Goal: Task Accomplishment & Management: Manage account settings

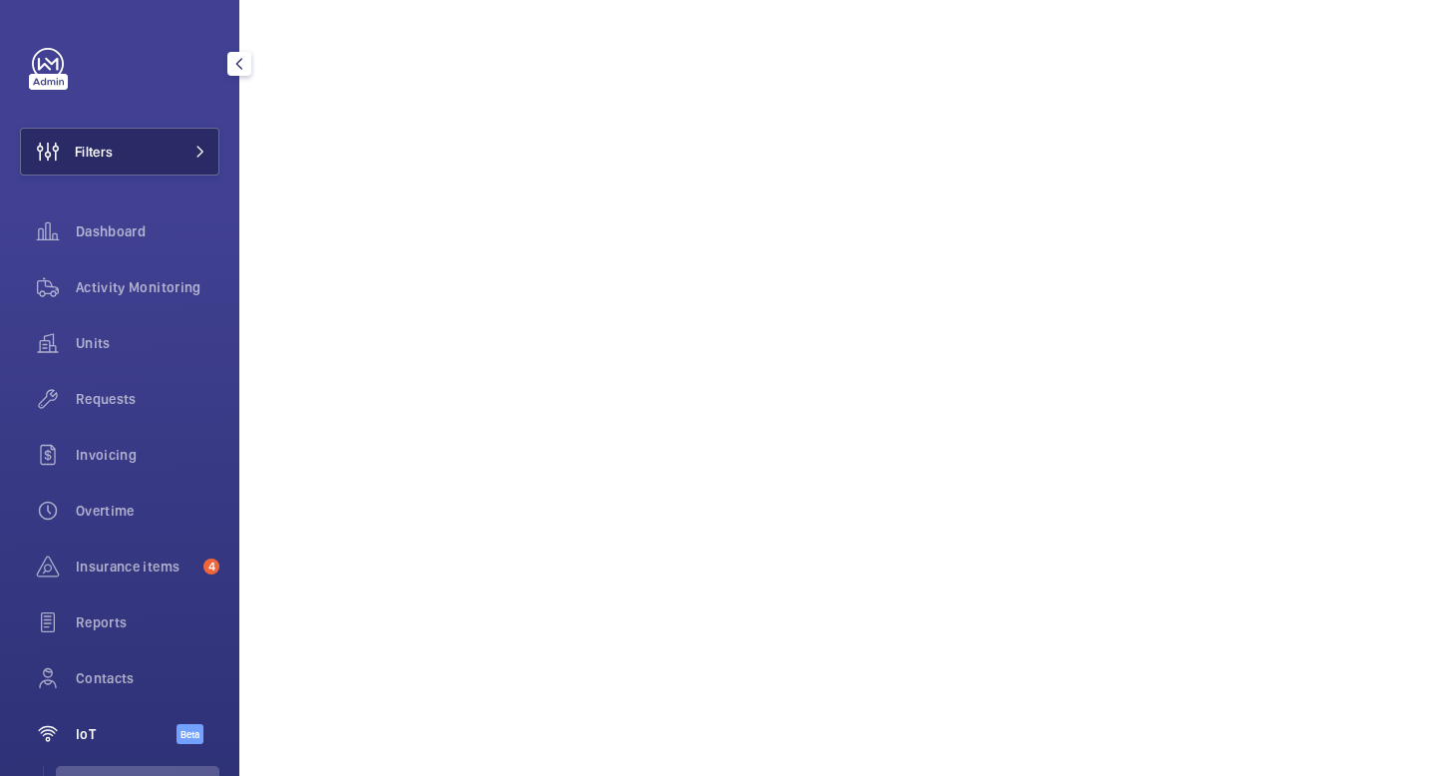
click at [130, 151] on button "Filters" at bounding box center [119, 152] width 199 height 48
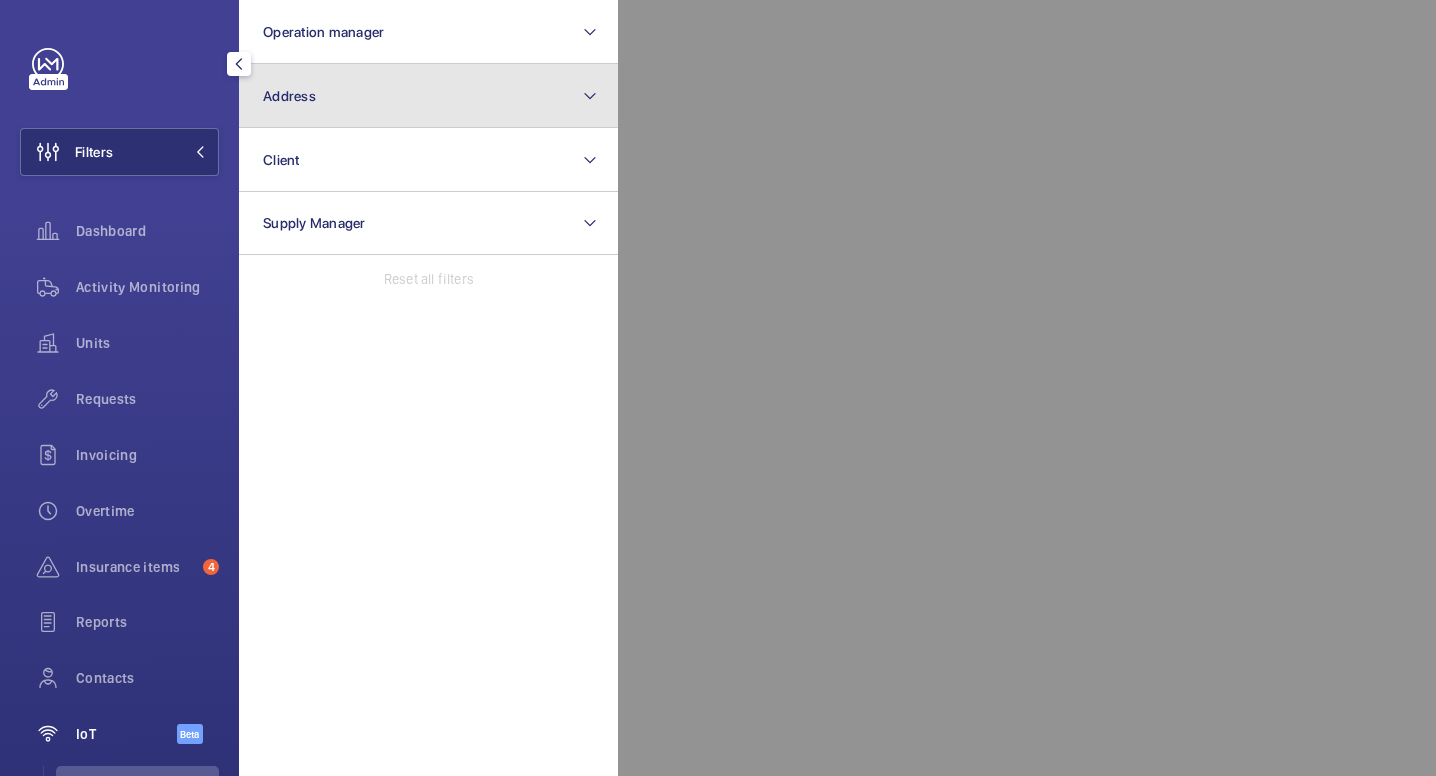
click at [327, 82] on button "Address" at bounding box center [428, 96] width 379 height 64
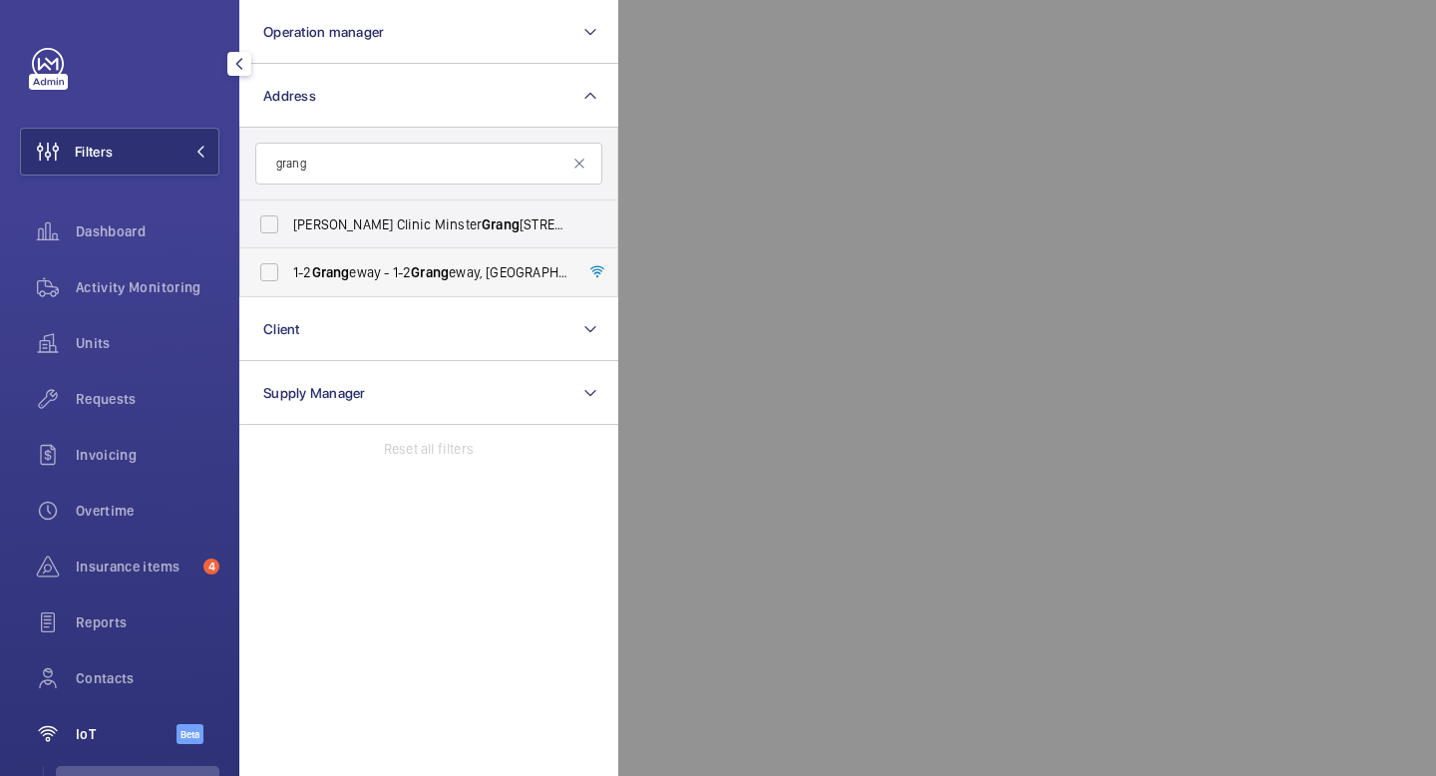
type input "grang"
click at [359, 269] on span "1-2 Grang eway - [STREET_ADDRESS]" at bounding box center [430, 272] width 274 height 20
click at [289, 269] on input "1-2 Grang eway - [STREET_ADDRESS]" at bounding box center [269, 272] width 40 height 40
checkbox input "true"
click at [206, 152] on button "Filters 1" at bounding box center [119, 152] width 199 height 48
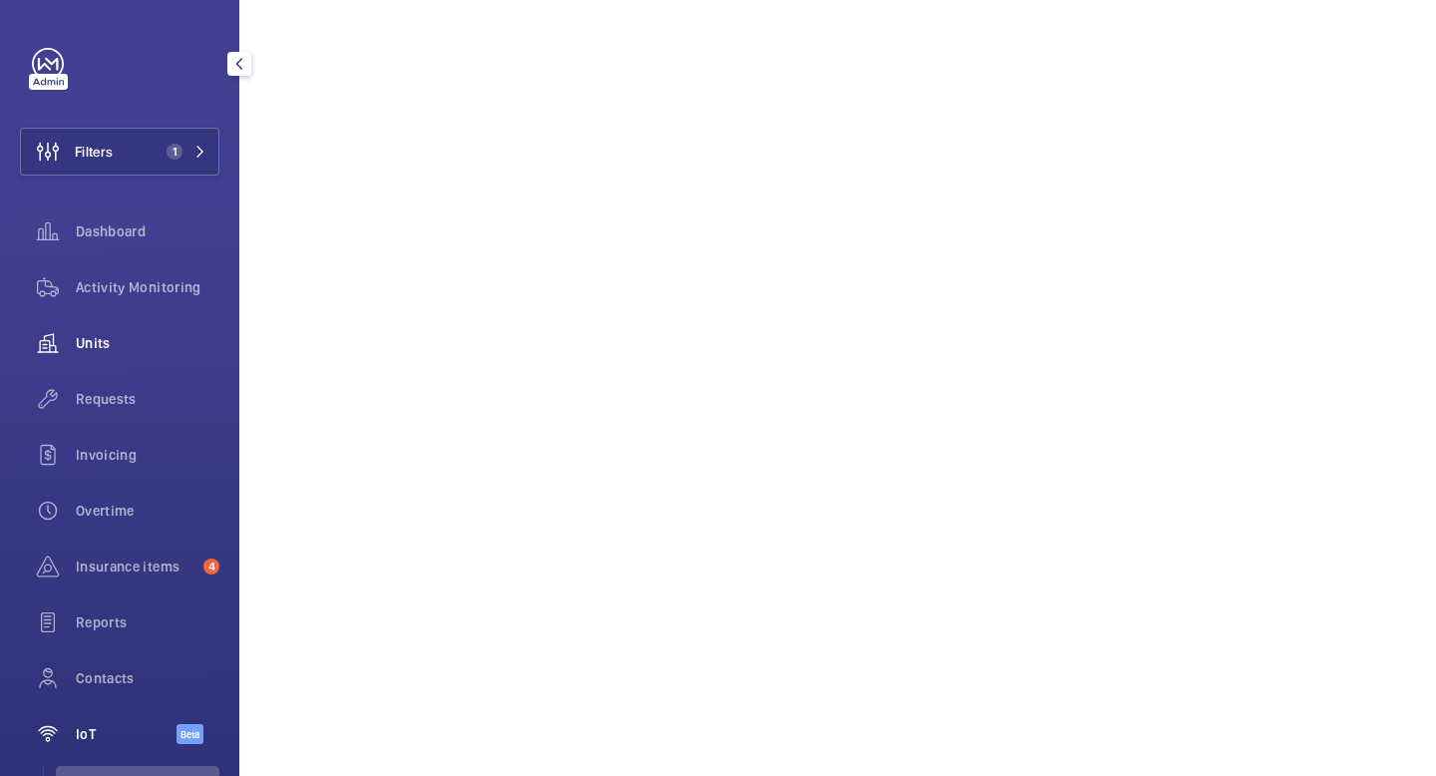
click at [177, 343] on span "Units" at bounding box center [148, 343] width 144 height 20
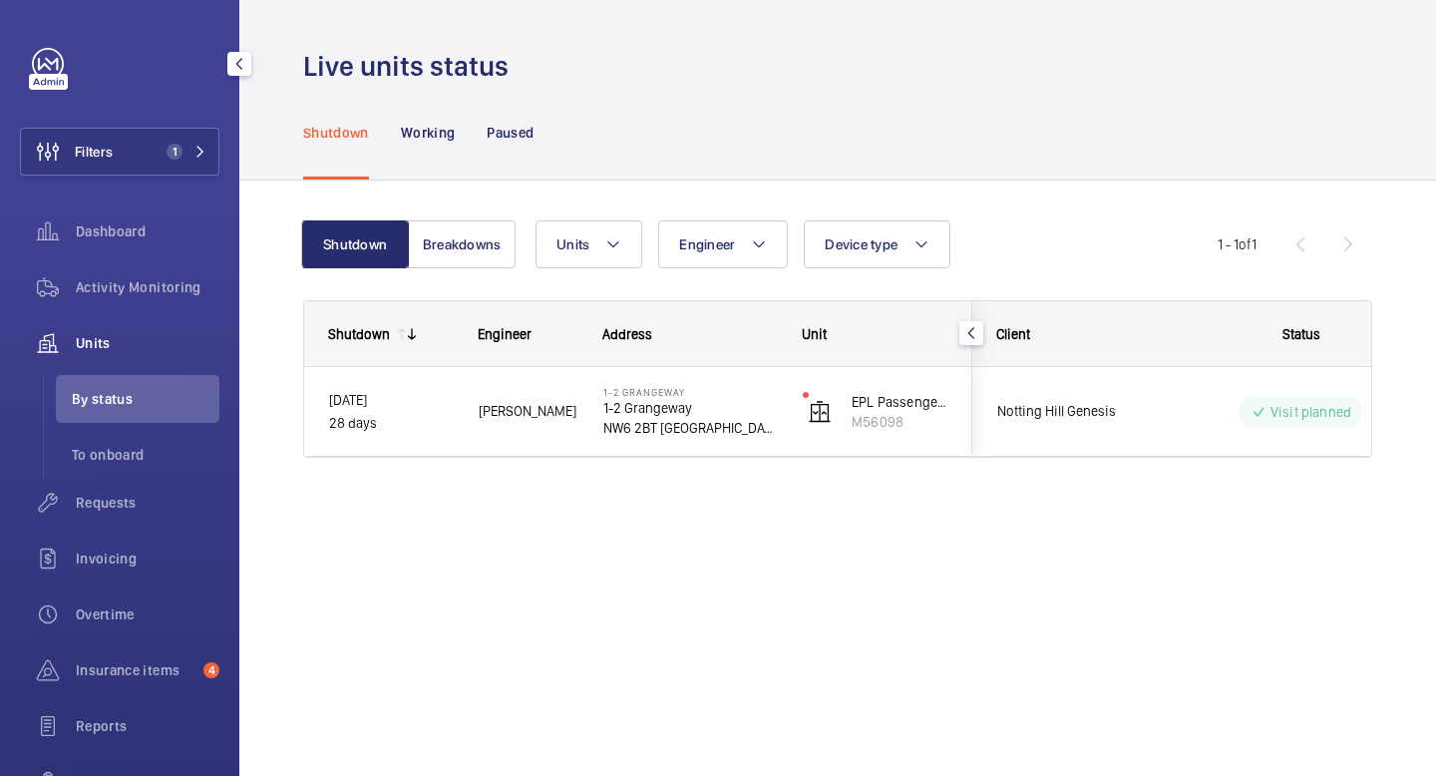
click at [117, 343] on span "Units" at bounding box center [148, 343] width 144 height 20
click at [120, 273] on div "Activity Monitoring" at bounding box center [119, 287] width 199 height 48
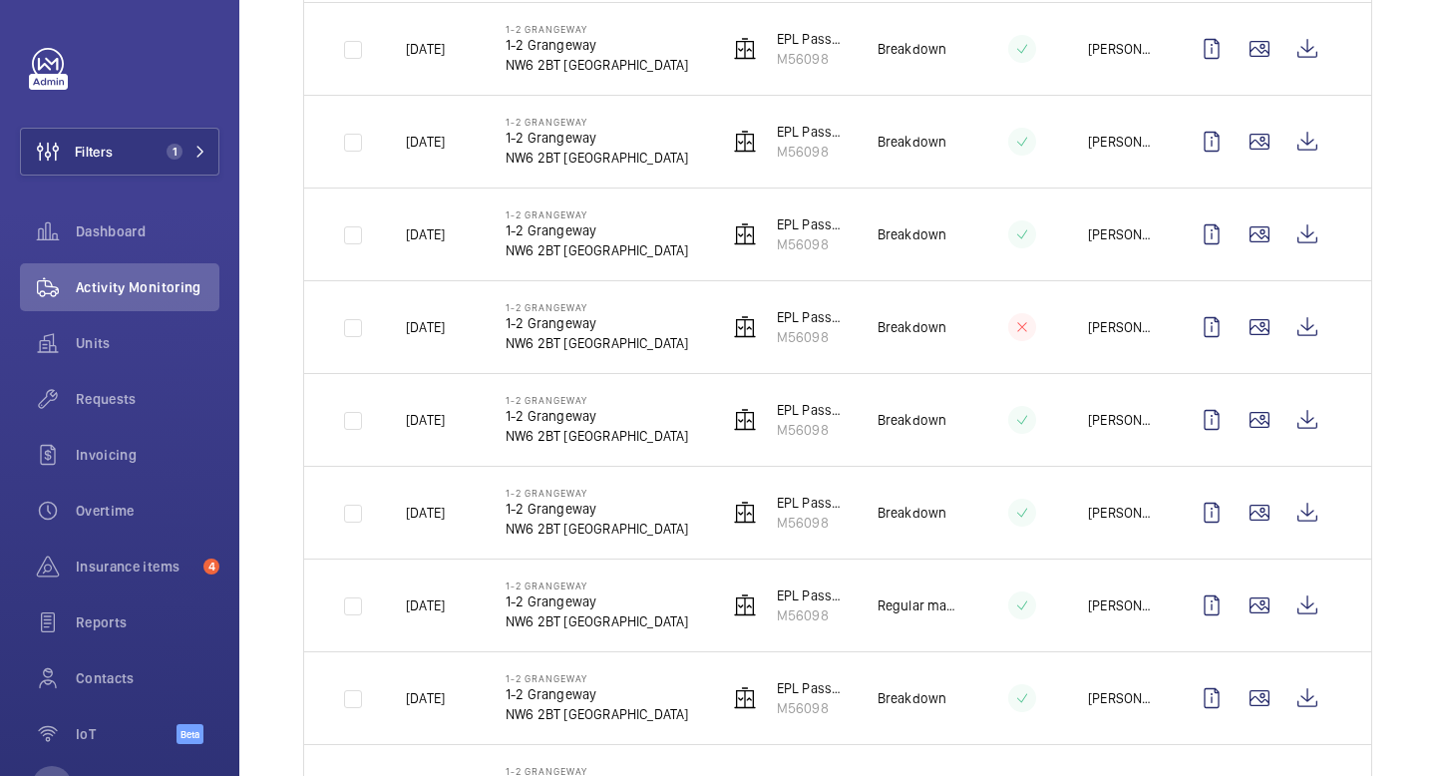
scroll to position [1049, 0]
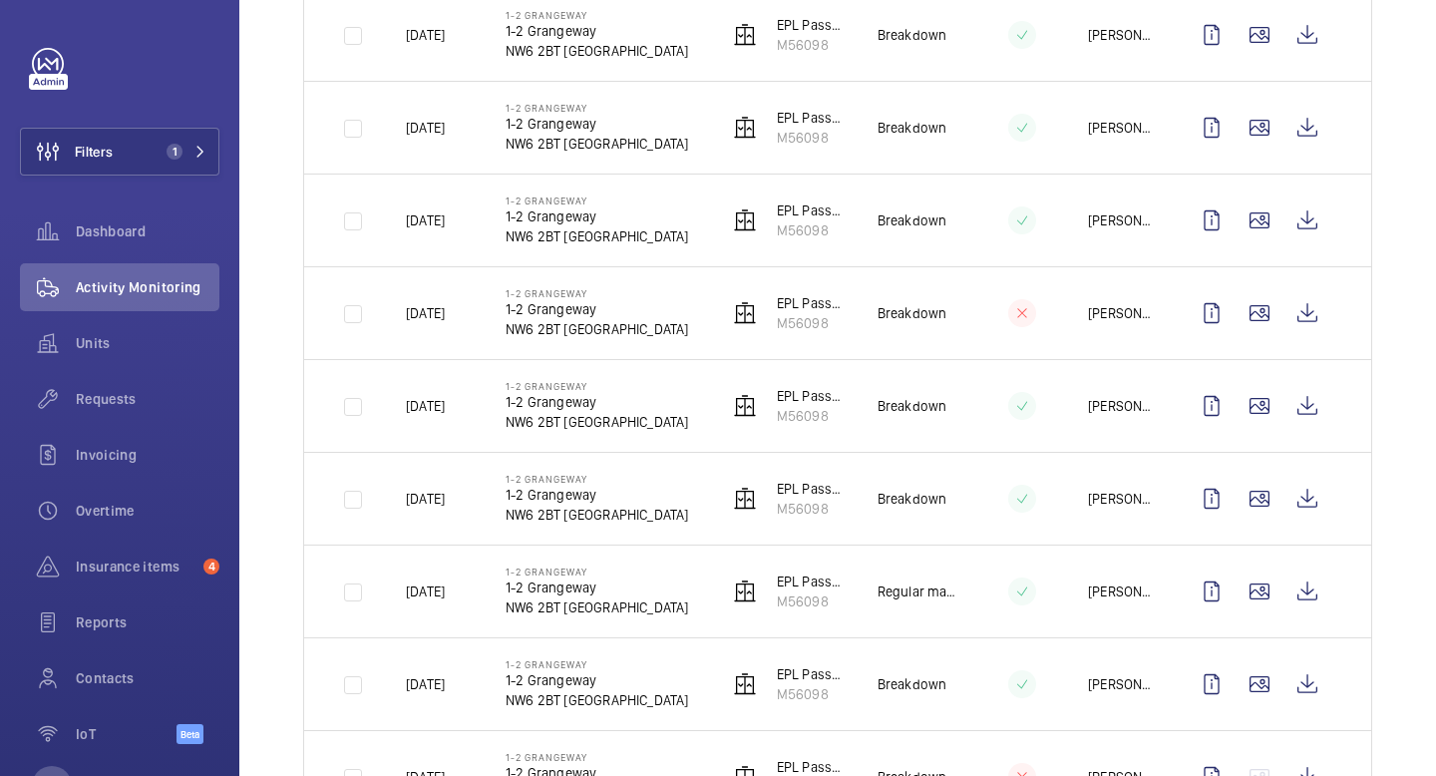
click at [1118, 584] on p "[PERSON_NAME]" at bounding box center [1122, 591] width 68 height 20
click at [1119, 605] on td "[PERSON_NAME]" at bounding box center [1106, 590] width 100 height 93
click at [813, 598] on p "M56098" at bounding box center [811, 601] width 69 height 20
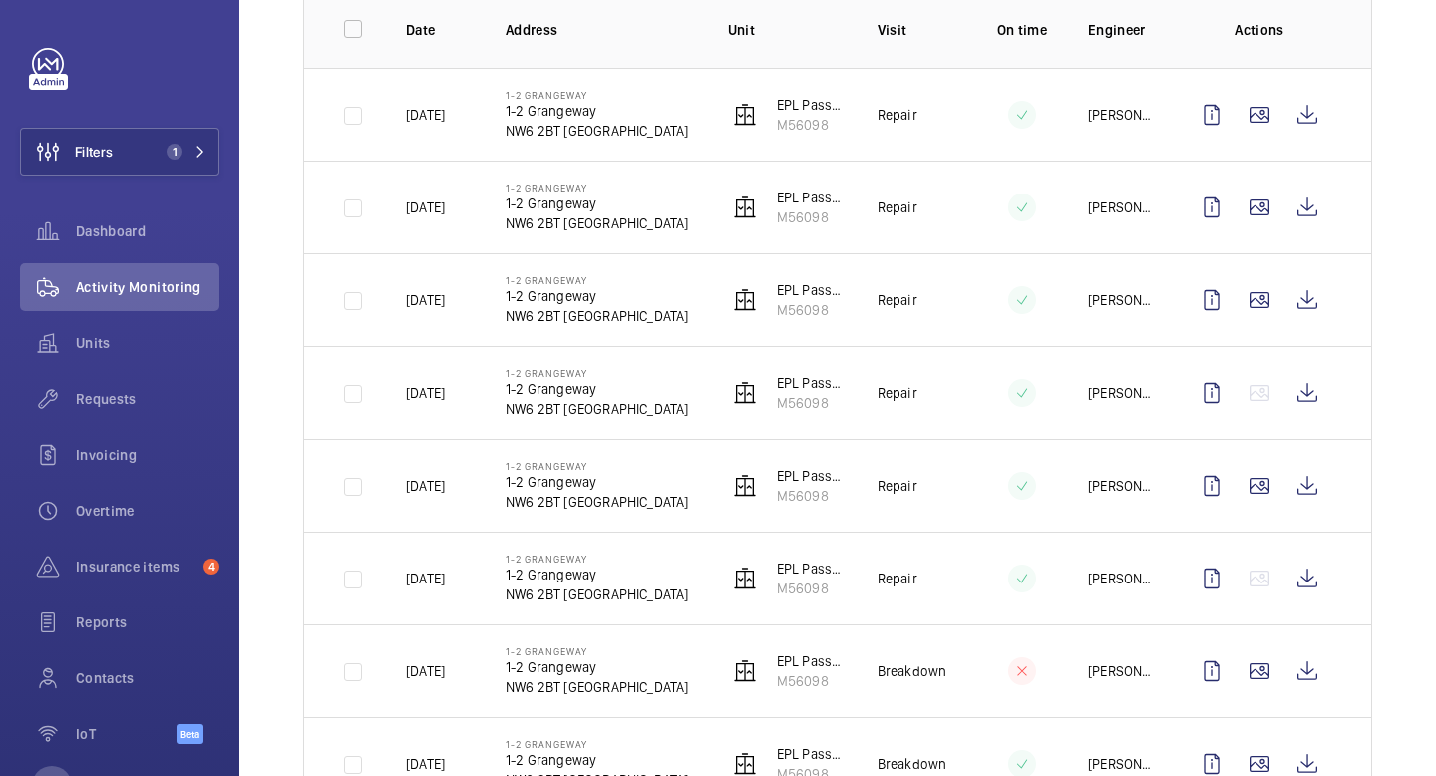
scroll to position [311, 0]
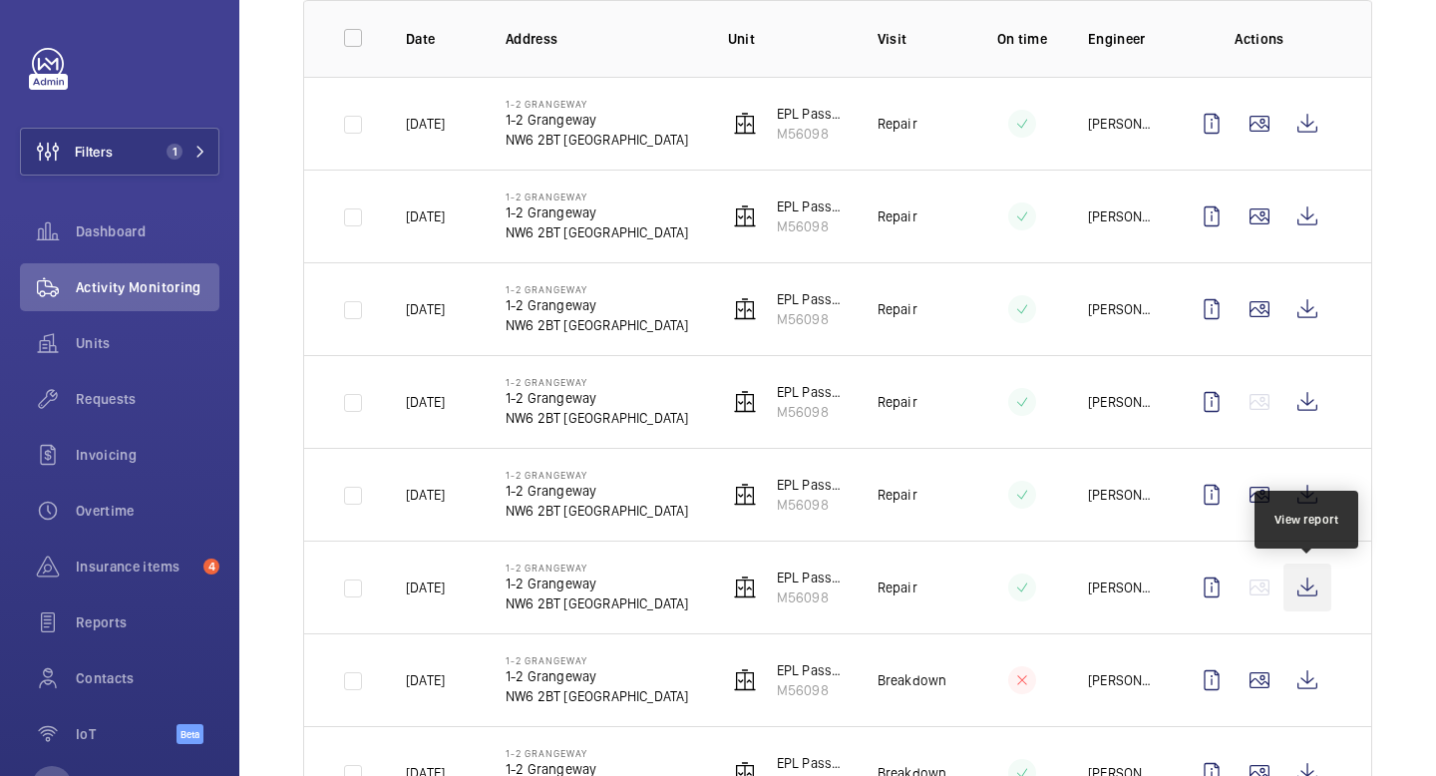
click at [1298, 593] on wm-front-icon-button at bounding box center [1307, 587] width 48 height 48
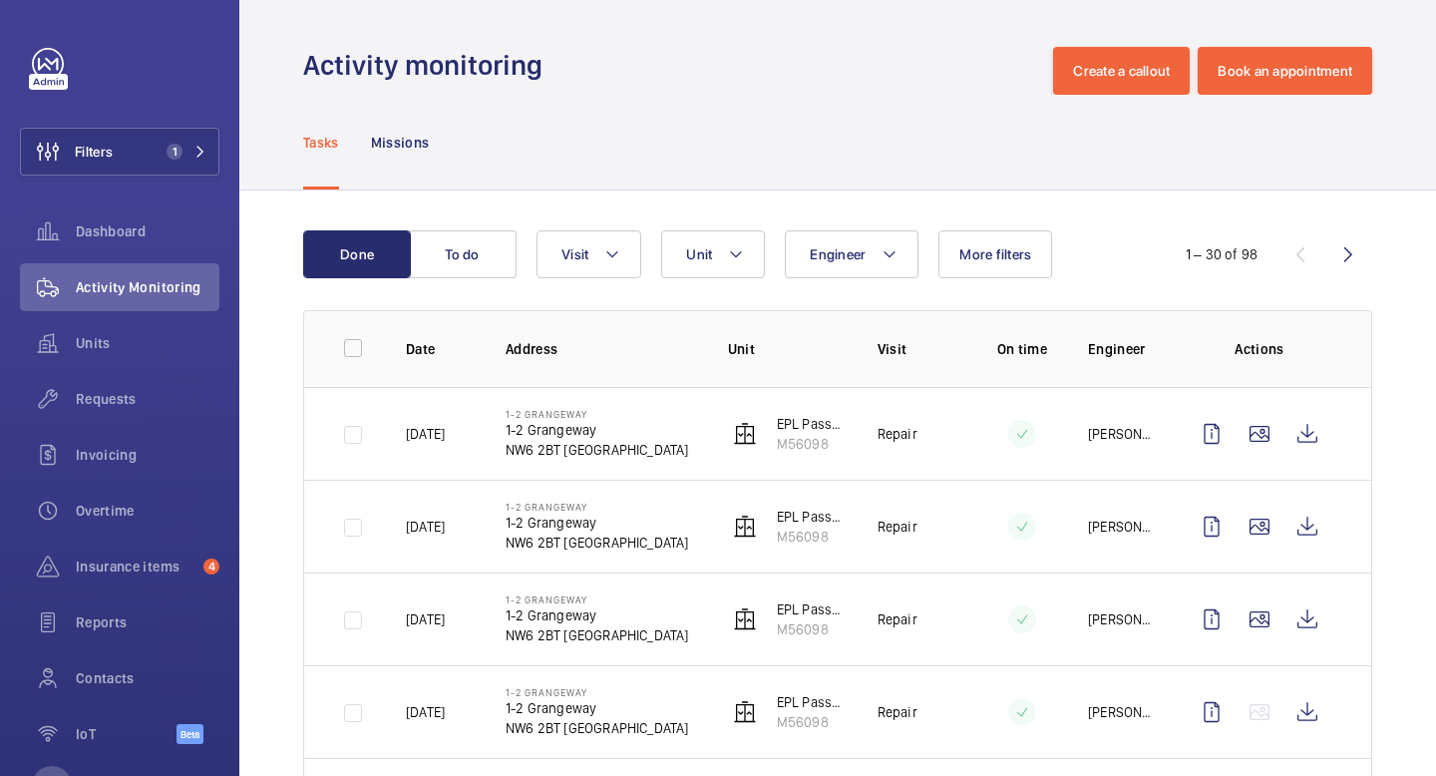
scroll to position [0, 0]
